Goal: Transaction & Acquisition: Purchase product/service

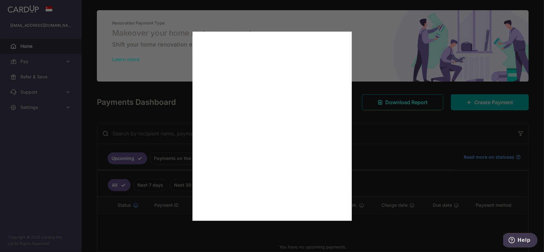
click at [483, 123] on div at bounding box center [274, 127] width 549 height 255
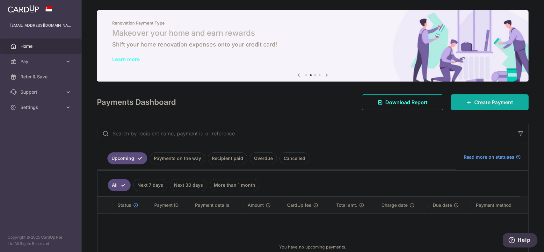
click at [500, 100] on span "Create Payment" at bounding box center [493, 102] width 39 height 8
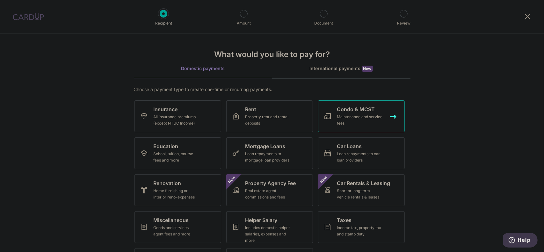
click at [381, 127] on link "Condo & MCST Maintenance and service fees" at bounding box center [361, 116] width 87 height 32
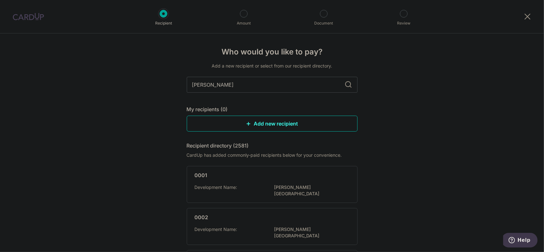
type input "holland"
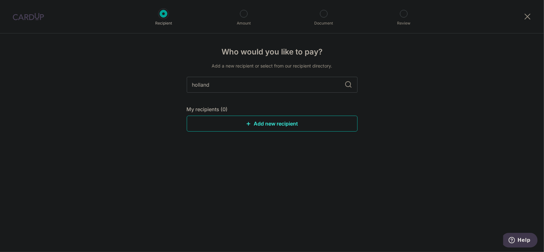
click at [307, 119] on link "Add new recipient" at bounding box center [272, 124] width 171 height 16
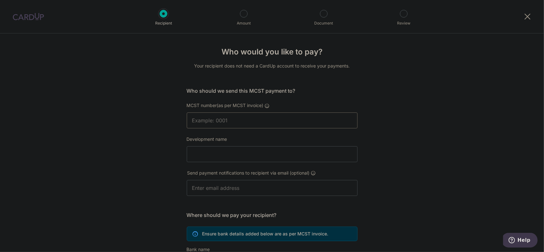
click at [311, 122] on input "MCST number(as per MCST invoice)" at bounding box center [272, 120] width 171 height 16
type input "Holland-Bukit Panjang Town Council"
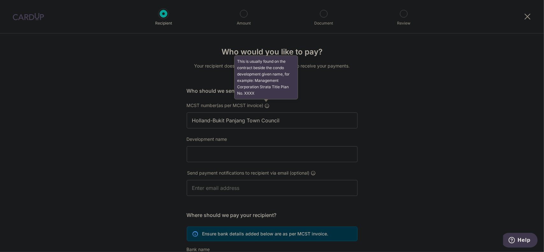
click at [265, 107] on icon at bounding box center [267, 105] width 5 height 5
click at [264, 112] on input "Holland-Bukit Panjang Town Council" at bounding box center [272, 120] width 171 height 16
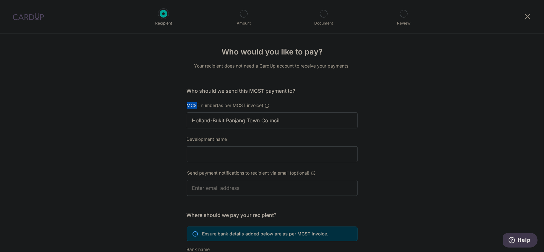
drag, startPoint x: 186, startPoint y: 103, endPoint x: 195, endPoint y: 103, distance: 8.9
click at [195, 103] on span "MCST number(as per MCST invoice)" at bounding box center [225, 105] width 77 height 5
drag, startPoint x: 198, startPoint y: 105, endPoint x: 158, endPoint y: 100, distance: 40.5
click at [153, 101] on div "Who would you like to pay? Your recipient does not need a CardUp account to rec…" at bounding box center [272, 201] width 544 height 337
copy span "MCST"
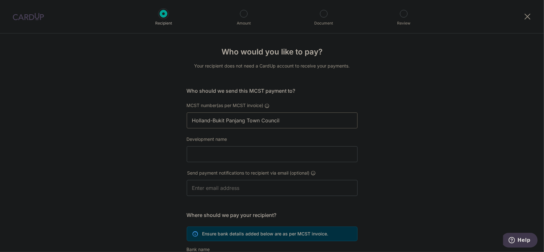
drag, startPoint x: 225, startPoint y: 112, endPoint x: 53, endPoint y: 95, distance: 173.2
click at [53, 95] on div "Who would you like to pay? Your recipient does not need a CardUp account to rec…" at bounding box center [272, 201] width 544 height 337
click at [297, 158] on input "Development name" at bounding box center [272, 154] width 171 height 16
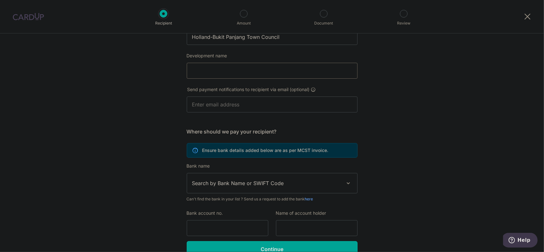
scroll to position [96, 0]
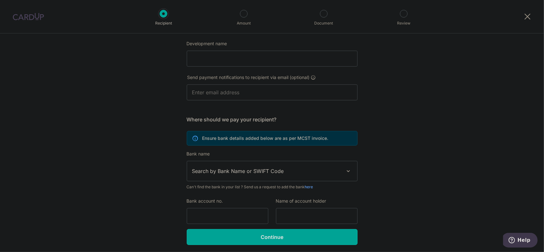
click at [343, 167] on span "Search by Bank Name or SWIFT Code" at bounding box center [272, 171] width 170 height 20
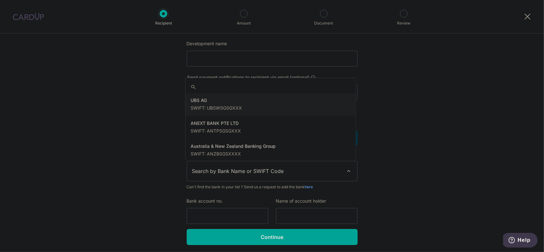
click at [343, 167] on span "Search by Bank Name or SWIFT Code" at bounding box center [272, 171] width 170 height 20
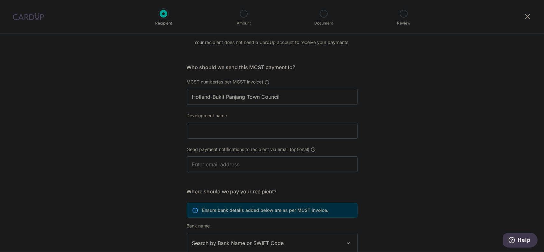
scroll to position [0, 0]
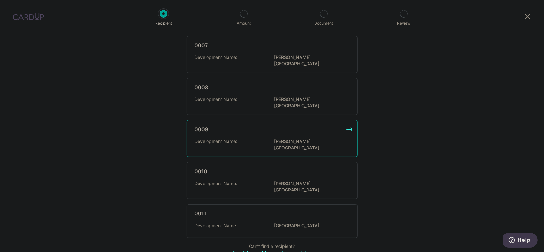
scroll to position [361, 0]
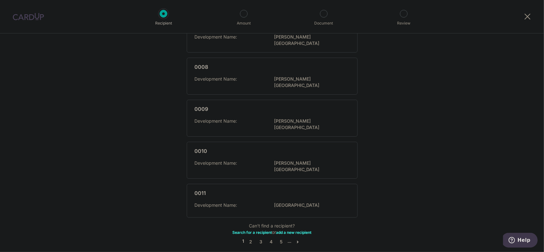
drag, startPoint x: 265, startPoint y: 200, endPoint x: 305, endPoint y: 25, distance: 179.4
click at [265, 230] on link "Search for a recipient" at bounding box center [253, 232] width 40 height 5
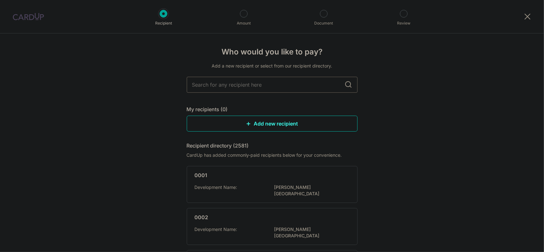
click at [300, 82] on input "text" at bounding box center [272, 85] width 171 height 16
type input "h"
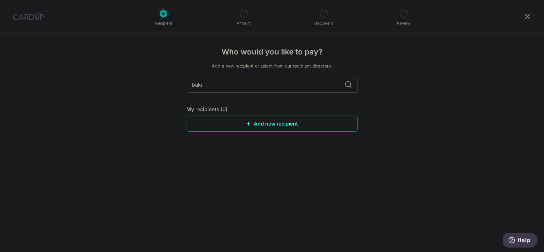
type input "bukit"
type input "bukit panjang"
click at [31, 13] on img at bounding box center [28, 17] width 31 height 8
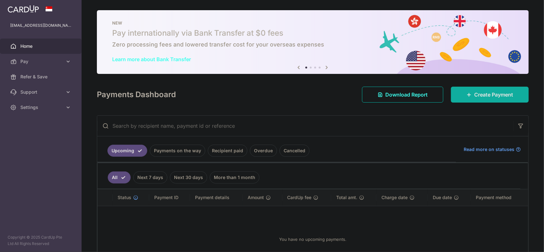
click at [495, 98] on span "Create Payment" at bounding box center [493, 95] width 39 height 8
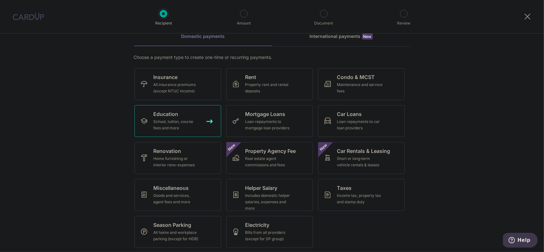
scroll to position [33, 0]
click at [277, 205] on div "Includes domestic helper salaries, expenses and more" at bounding box center [268, 201] width 46 height 19
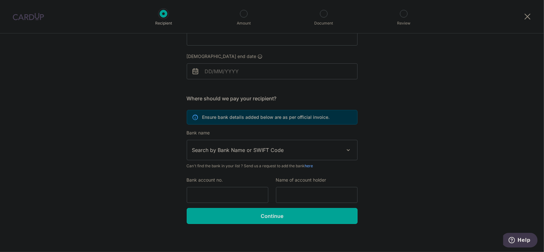
scroll to position [84, 0]
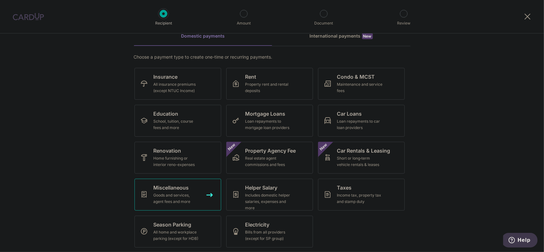
click at [203, 195] on link "Miscellaneous Goods and services, agent fees and more" at bounding box center [177, 195] width 87 height 32
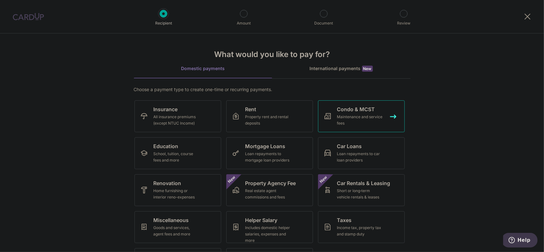
click at [335, 112] on link "Condo & MCST Maintenance and service fees" at bounding box center [361, 116] width 87 height 32
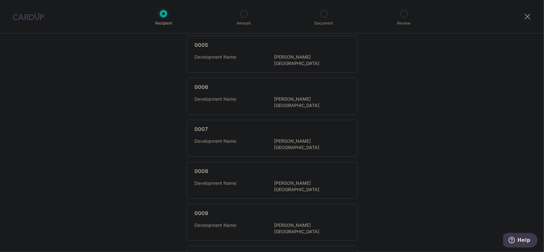
scroll to position [361, 0]
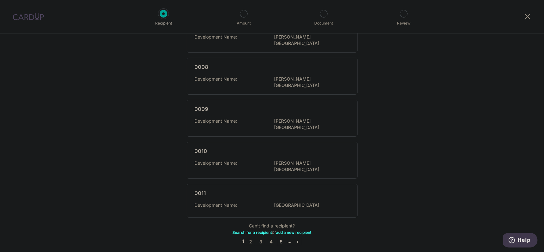
click at [280, 238] on link "5" at bounding box center [282, 242] width 8 height 8
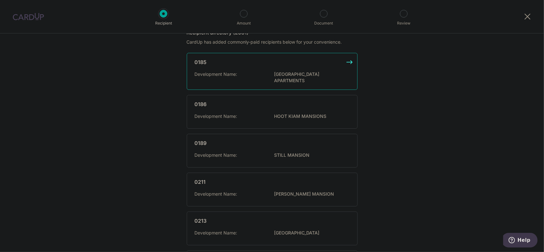
scroll to position [0, 0]
